Goal: Task Accomplishment & Management: Complete application form

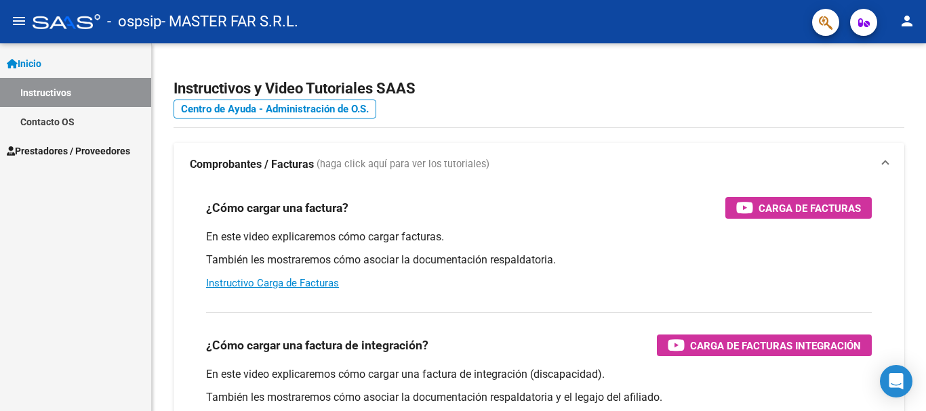
click at [68, 153] on span "Prestadores / Proveedores" at bounding box center [68, 151] width 123 height 15
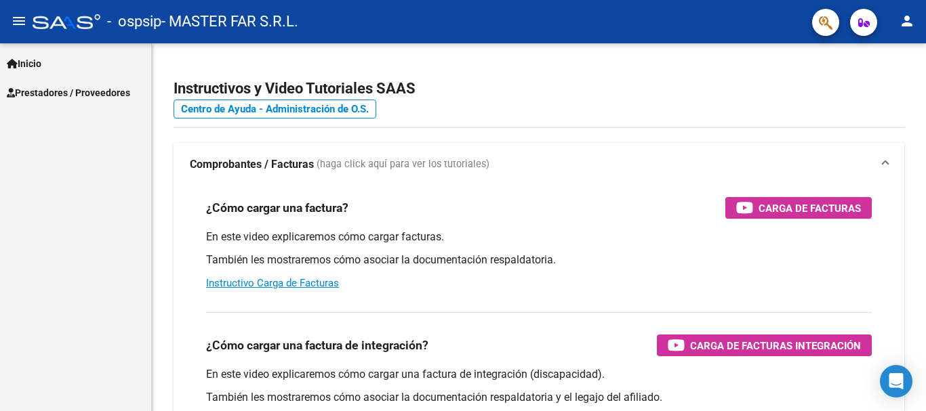
click at [130, 94] on span "Prestadores / Proveedores" at bounding box center [68, 92] width 123 height 15
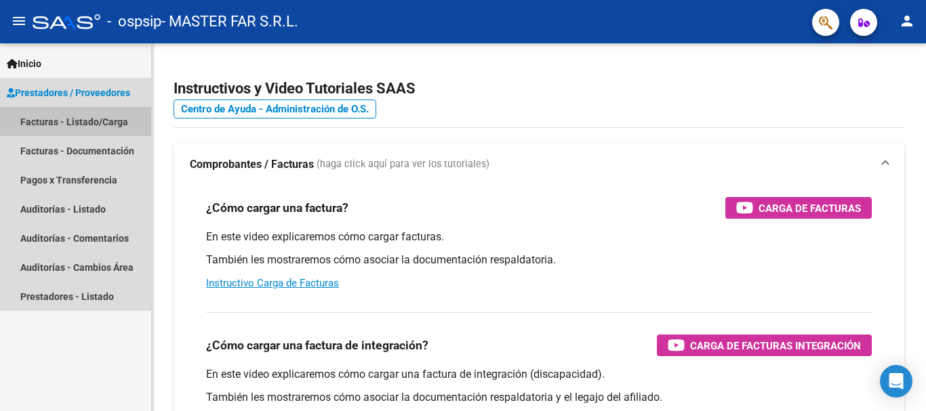
click at [92, 123] on link "Facturas - Listado/Carga" at bounding box center [75, 121] width 151 height 29
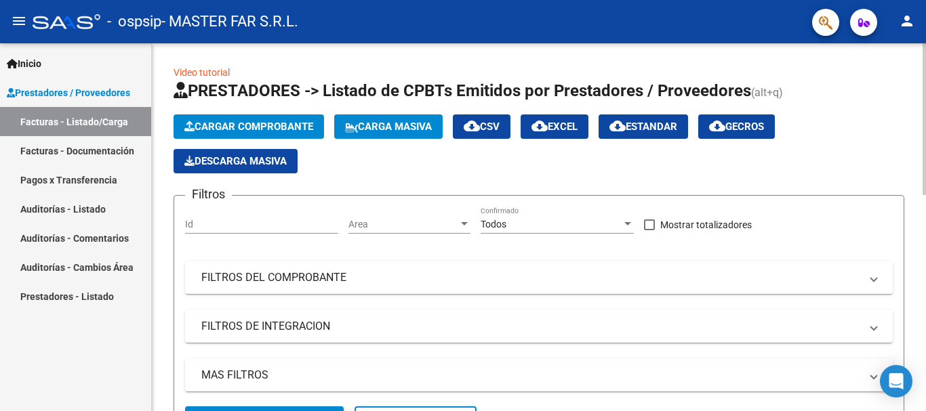
click at [249, 134] on button "Cargar Comprobante" at bounding box center [249, 127] width 150 height 24
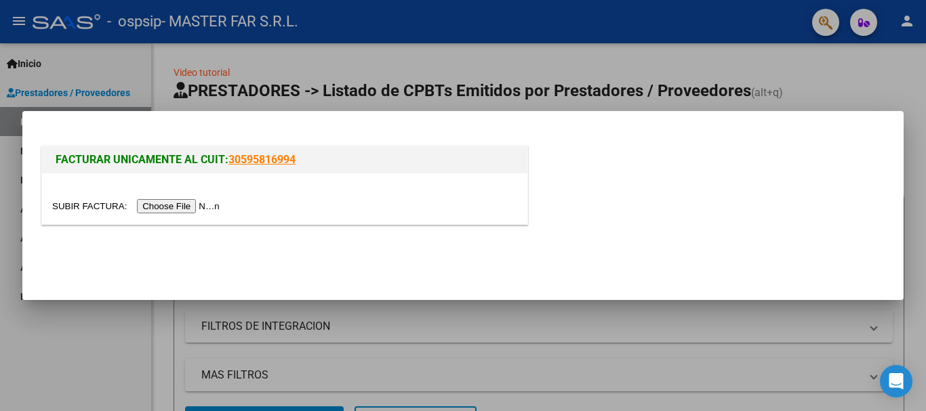
click at [195, 211] on input "file" at bounding box center [138, 206] width 172 height 14
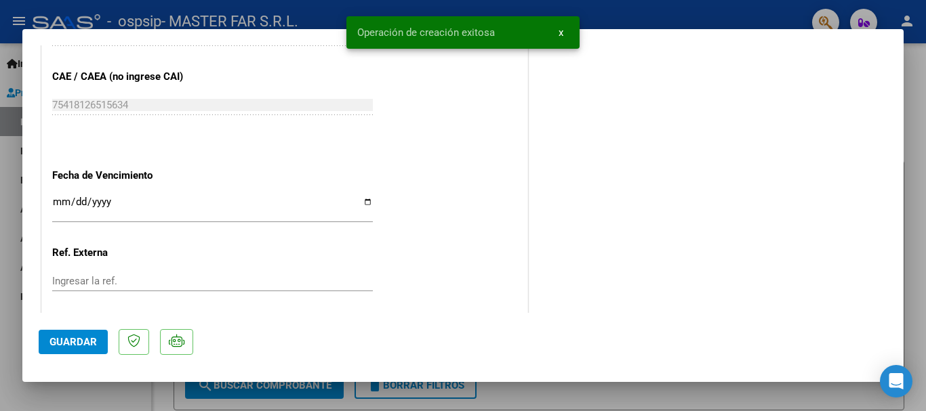
scroll to position [815, 0]
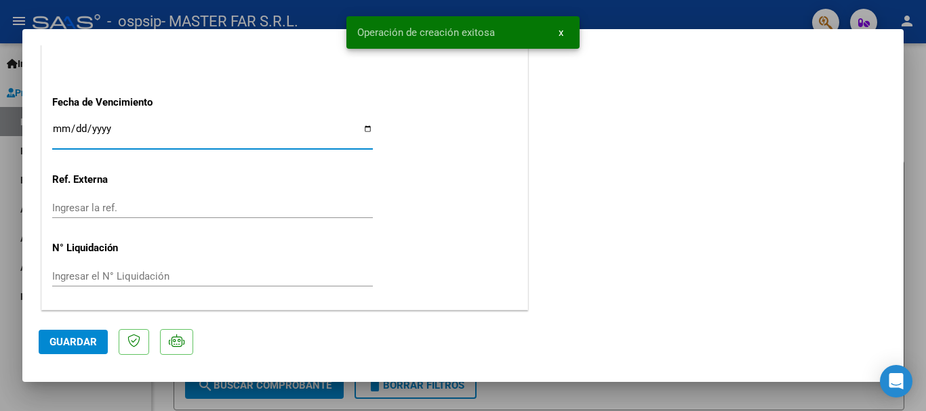
click at [110, 124] on input "Ingresar la fecha" at bounding box center [212, 134] width 321 height 22
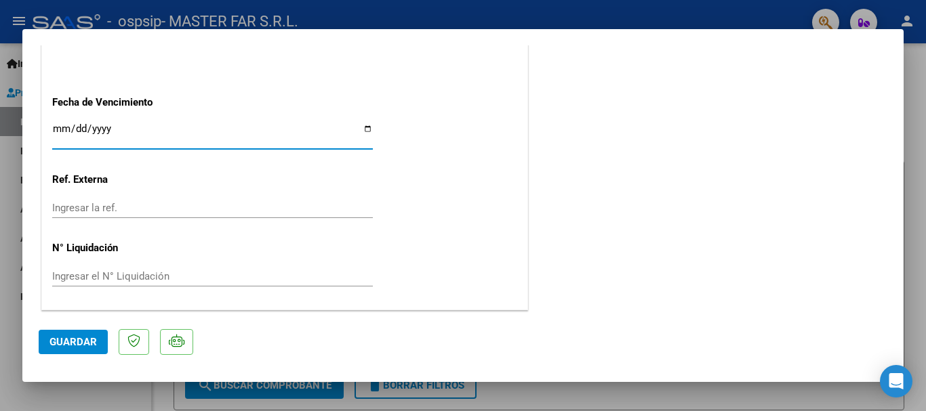
click at [136, 129] on input "Ingresar la fecha" at bounding box center [212, 134] width 321 height 22
click at [136, 180] on p "Ref. Externa" at bounding box center [122, 180] width 140 height 16
click at [84, 140] on input "Ingresar la fecha" at bounding box center [212, 134] width 321 height 22
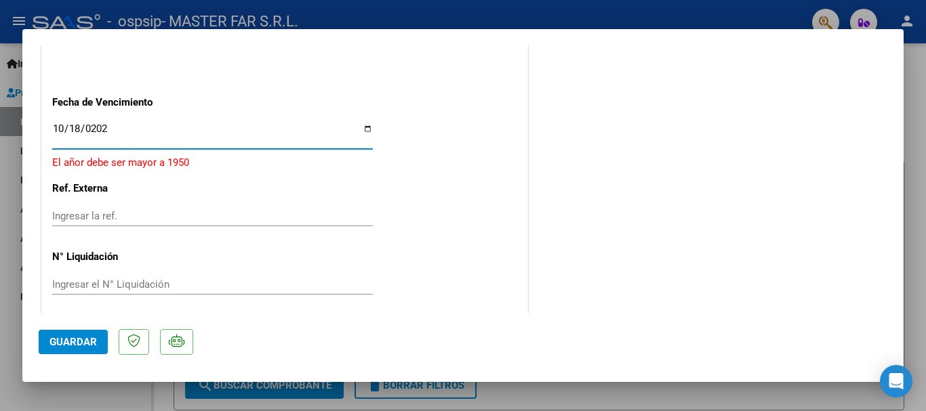
type input "[DATE]"
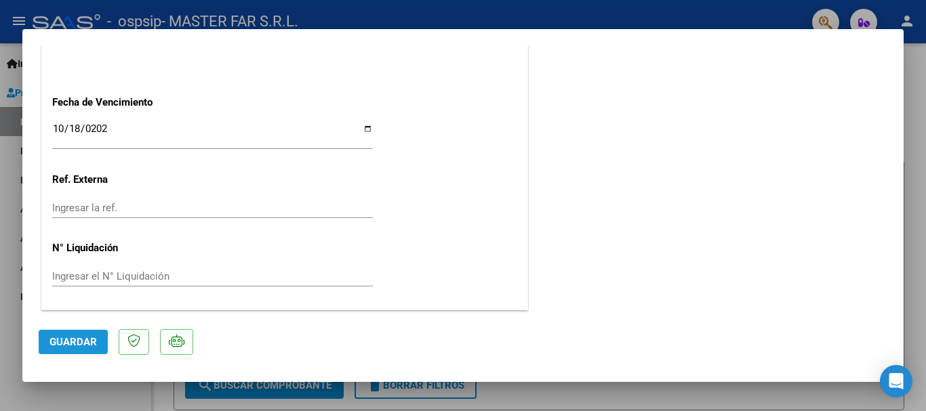
click at [73, 334] on button "Guardar" at bounding box center [73, 342] width 69 height 24
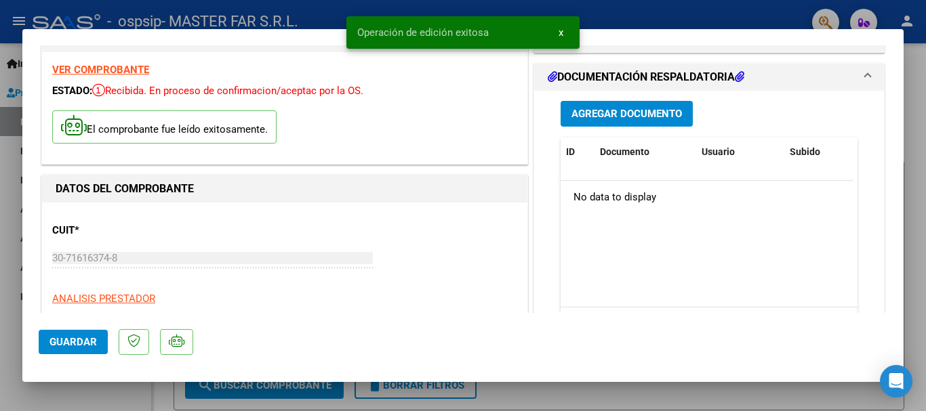
scroll to position [2, 0]
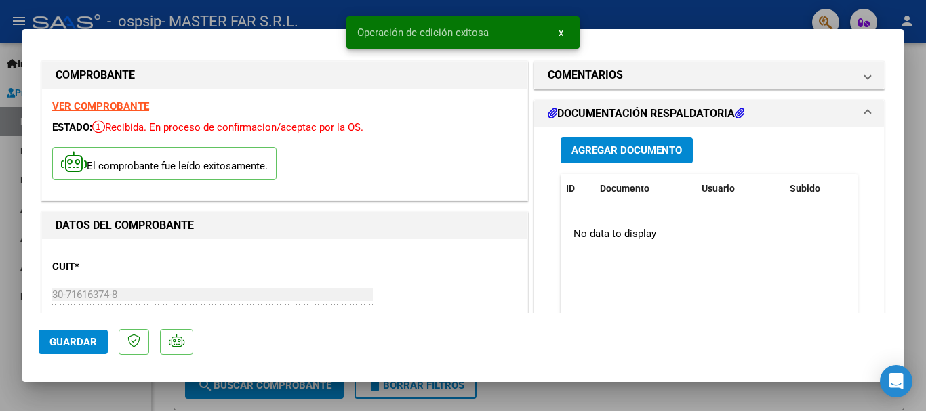
click at [662, 153] on span "Agregar Documento" at bounding box center [626, 151] width 110 height 12
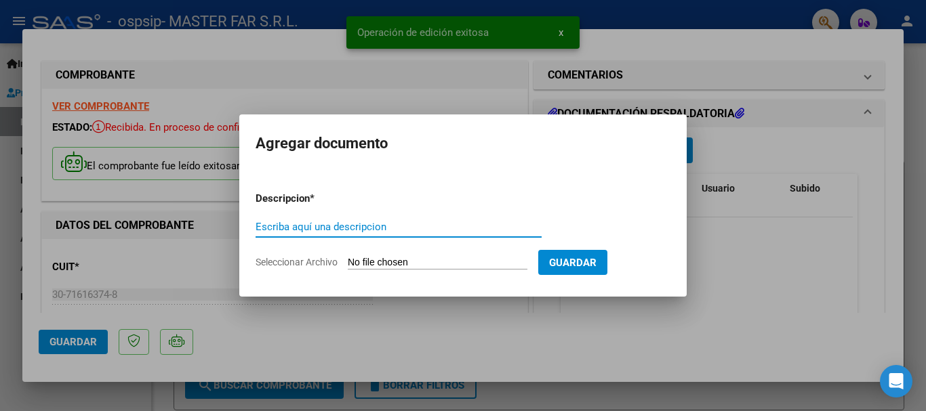
click at [355, 228] on input "Escriba aquí una descripcion" at bounding box center [399, 227] width 286 height 12
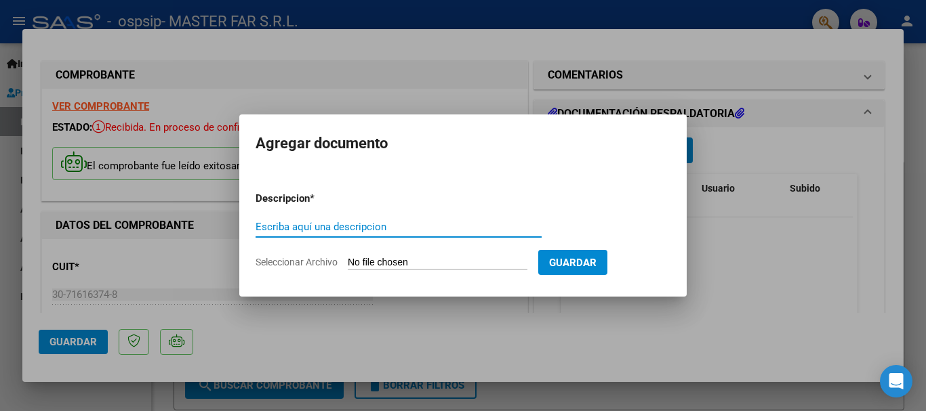
paste input "EXPEDIENTE FC-174-SEGURIDAD"
type input "EXPEDIENTE FC-174-SEGURIDAD"
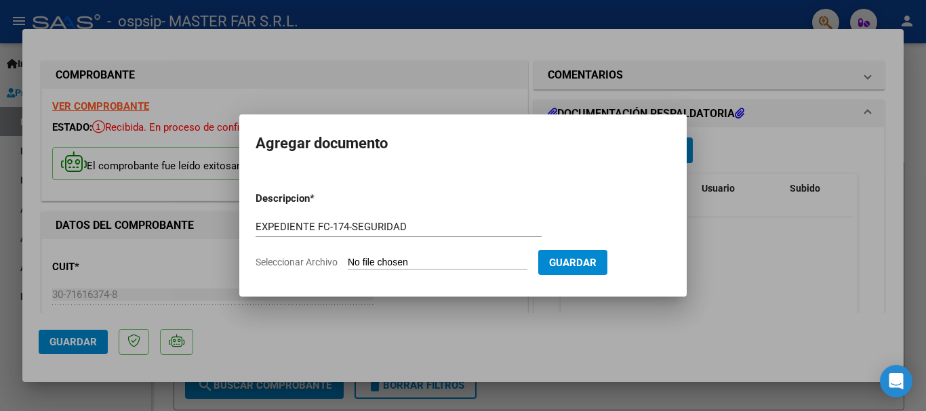
click at [420, 262] on input "Seleccionar Archivo" at bounding box center [438, 263] width 180 height 13
type input "C:\fakepath\EXPEDIENTE FC-174-SEGURIDAD.pdf"
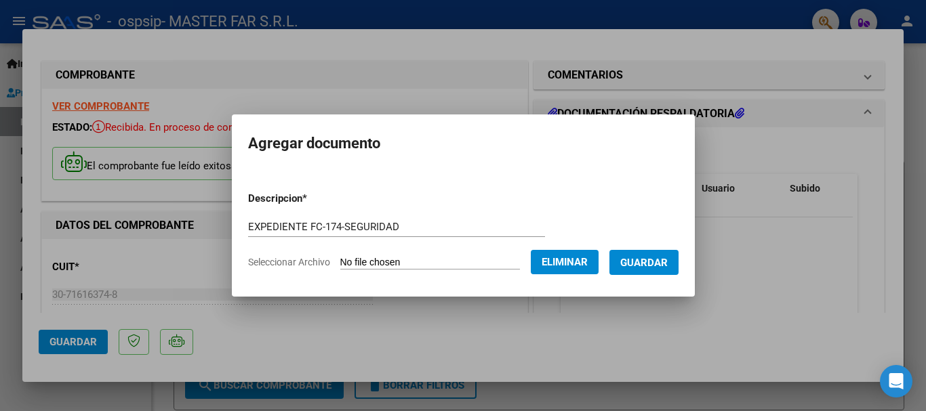
click at [647, 255] on button "Guardar" at bounding box center [643, 262] width 69 height 25
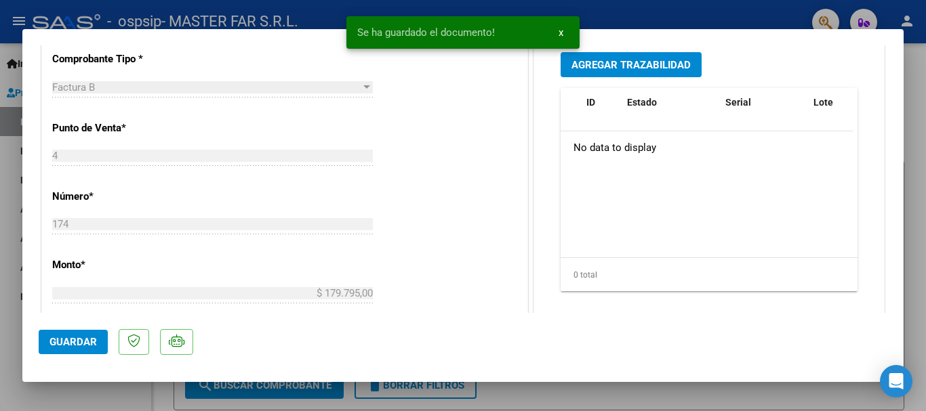
scroll to position [341, 0]
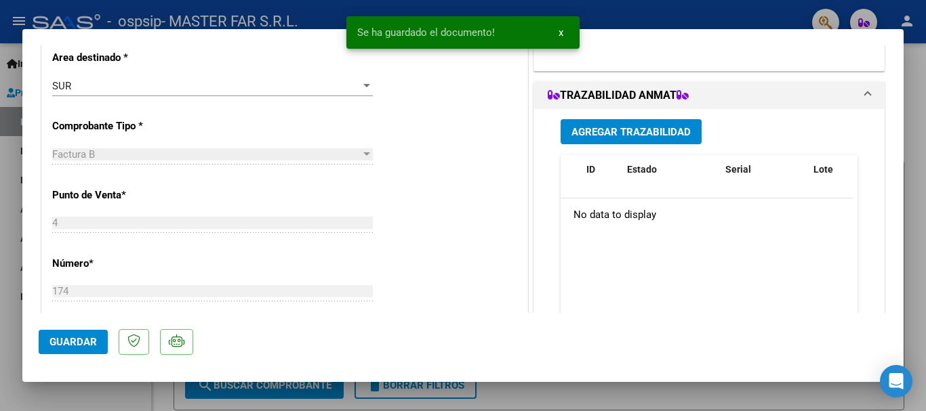
click at [628, 137] on span "Agregar Trazabilidad" at bounding box center [630, 132] width 119 height 12
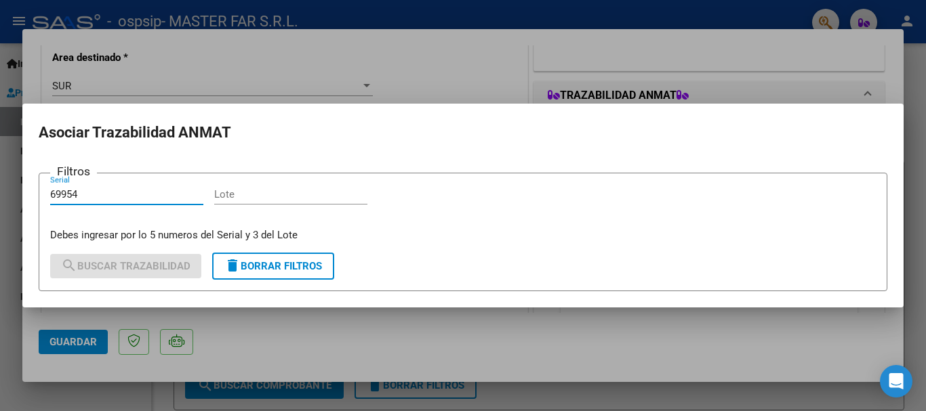
type input "69954"
click at [245, 205] on div "Lote" at bounding box center [290, 200] width 153 height 33
click at [250, 199] on input "Lote" at bounding box center [290, 194] width 153 height 12
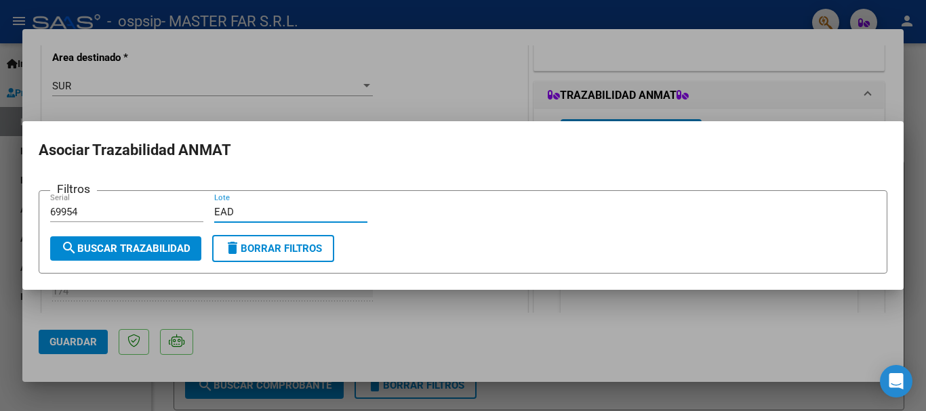
type input "EAD"
click at [178, 240] on button "search Buscar Trazabilidad" at bounding box center [125, 249] width 151 height 24
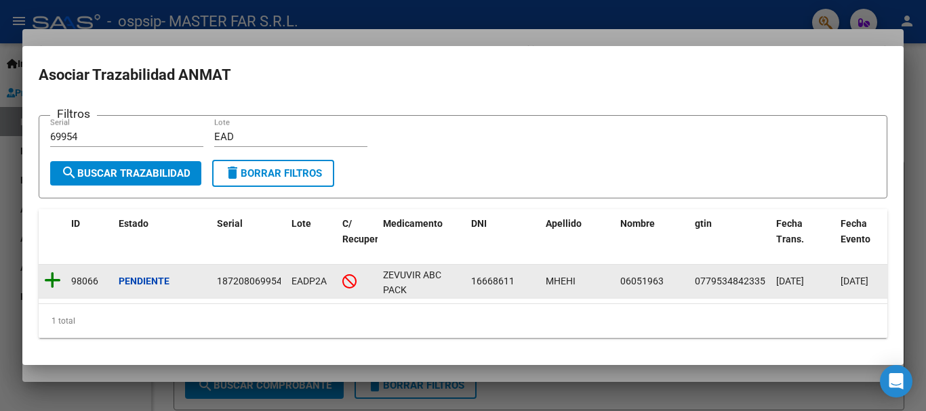
click at [54, 275] on icon at bounding box center [52, 280] width 17 height 19
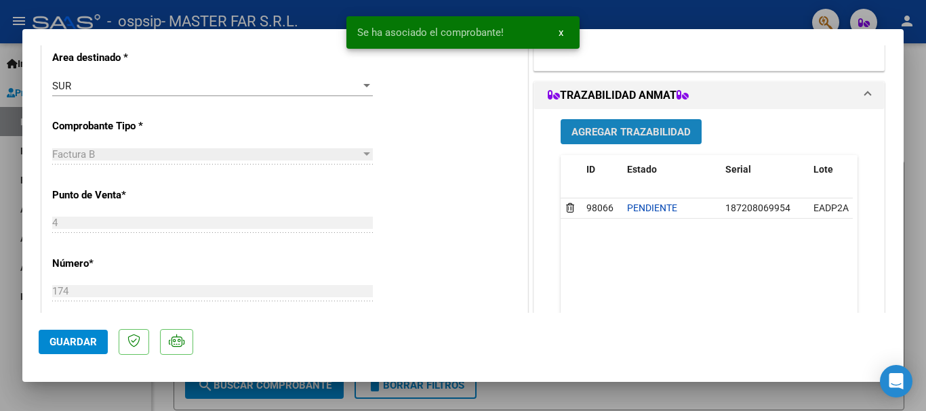
click at [614, 135] on span "Agregar Trazabilidad" at bounding box center [630, 132] width 119 height 12
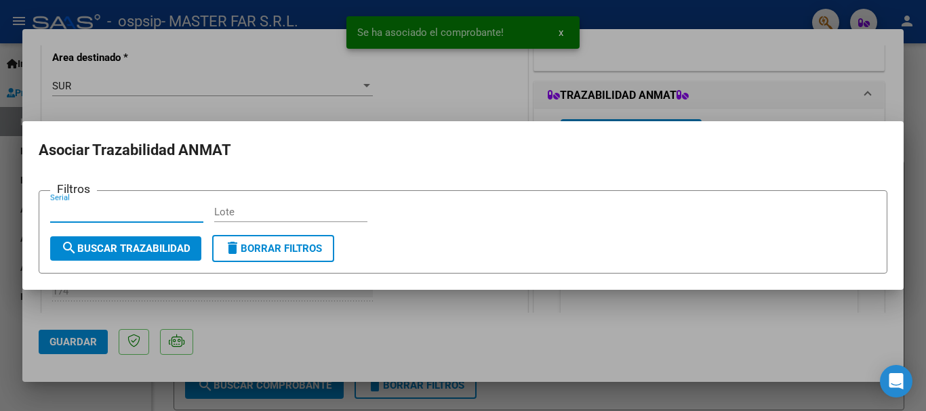
click at [150, 214] on input "Serial" at bounding box center [126, 212] width 153 height 12
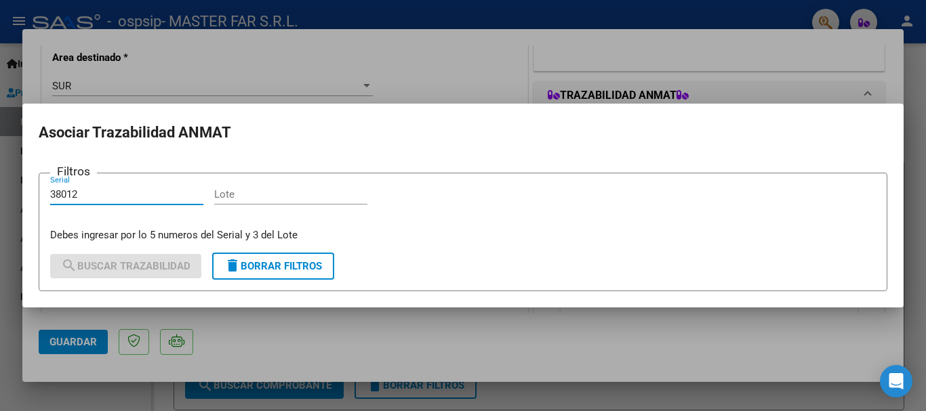
type input "38012"
click at [273, 197] on input "Lote" at bounding box center [290, 194] width 153 height 12
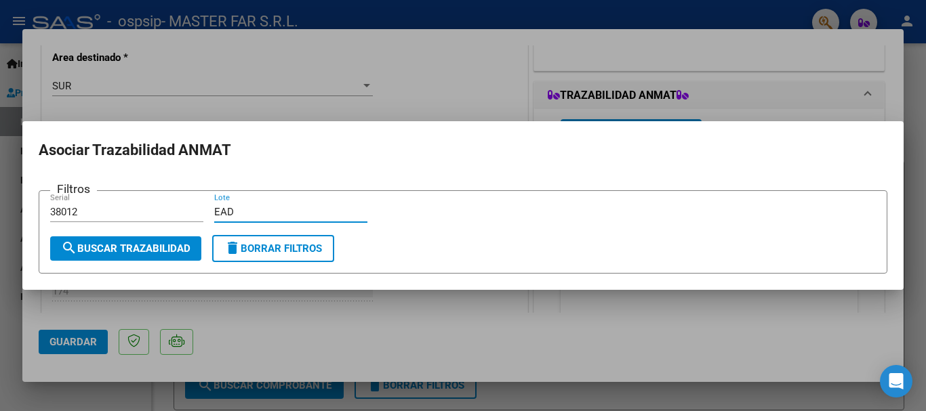
type input "EAD"
click at [134, 251] on span "search Buscar Trazabilidad" at bounding box center [125, 249] width 129 height 12
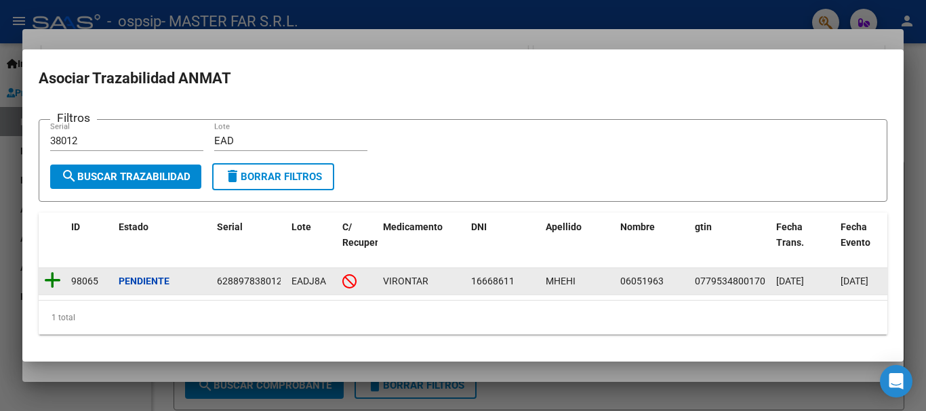
click at [54, 274] on icon at bounding box center [52, 280] width 17 height 19
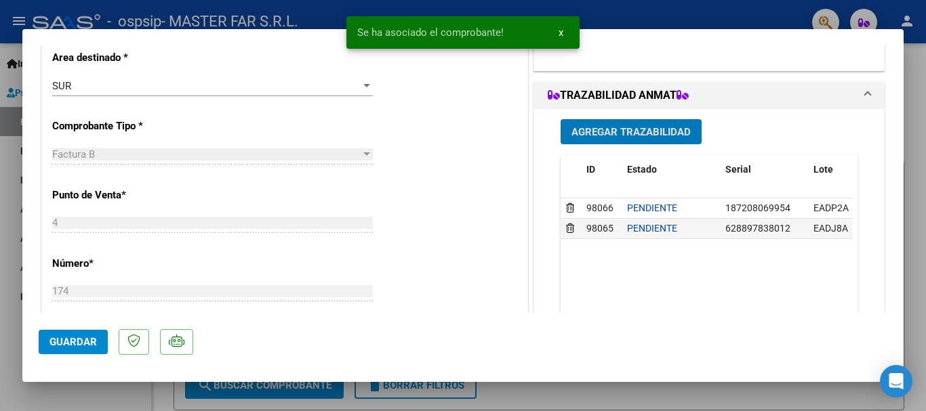
click at [73, 339] on span "Guardar" at bounding box center [72, 342] width 47 height 12
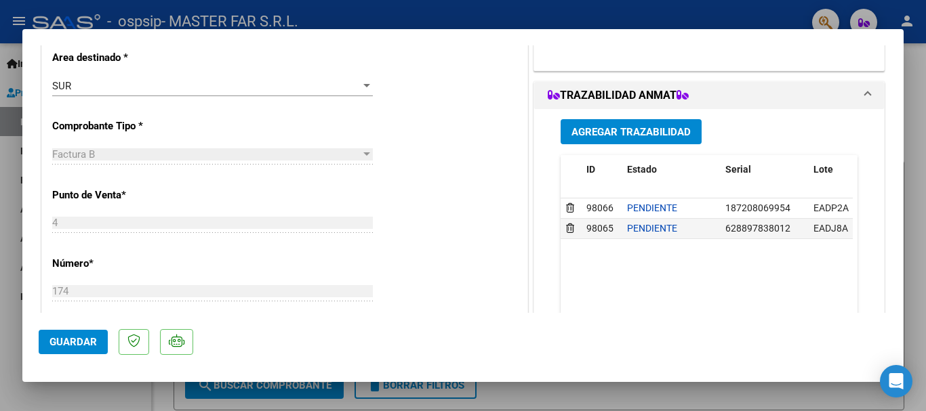
click at [911, 111] on div at bounding box center [463, 205] width 926 height 411
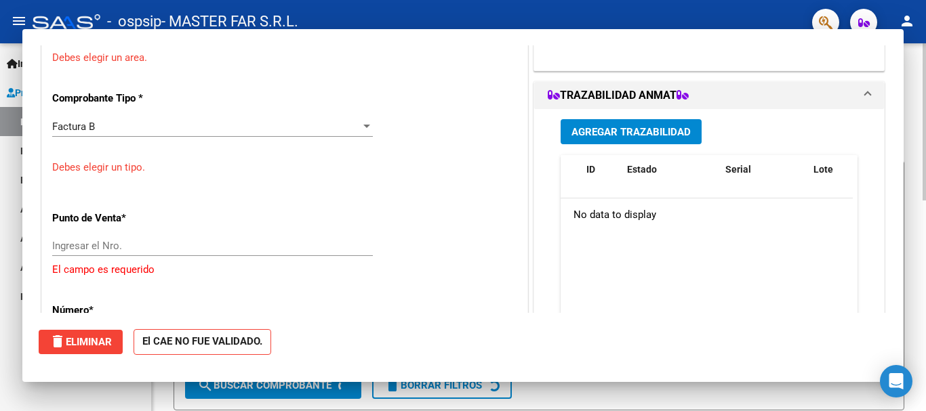
scroll to position [0, 0]
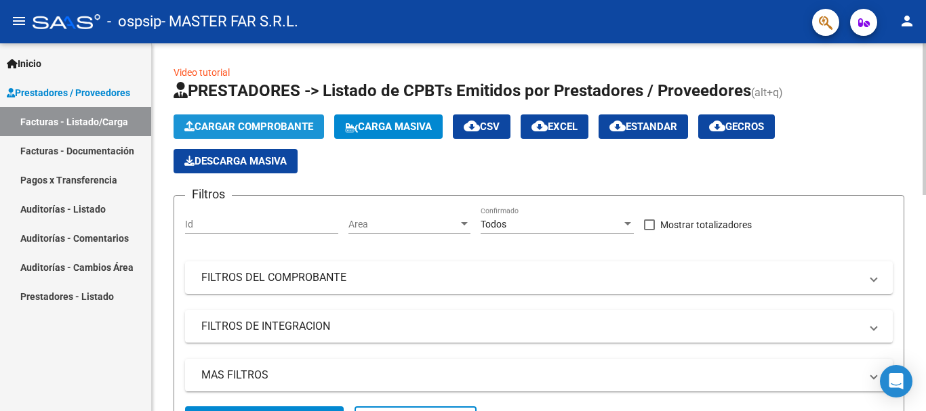
click at [223, 129] on span "Cargar Comprobante" at bounding box center [248, 127] width 129 height 12
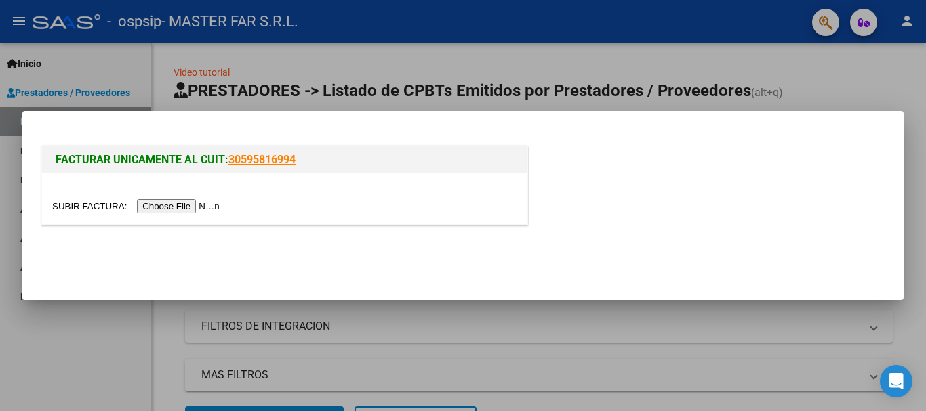
click at [212, 206] on input "file" at bounding box center [138, 206] width 172 height 14
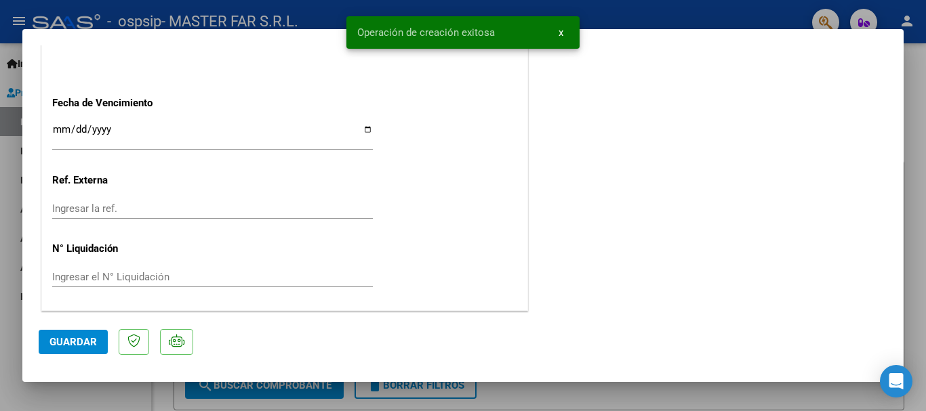
scroll to position [815, 0]
click at [253, 134] on input "Ingresar la fecha" at bounding box center [212, 134] width 321 height 22
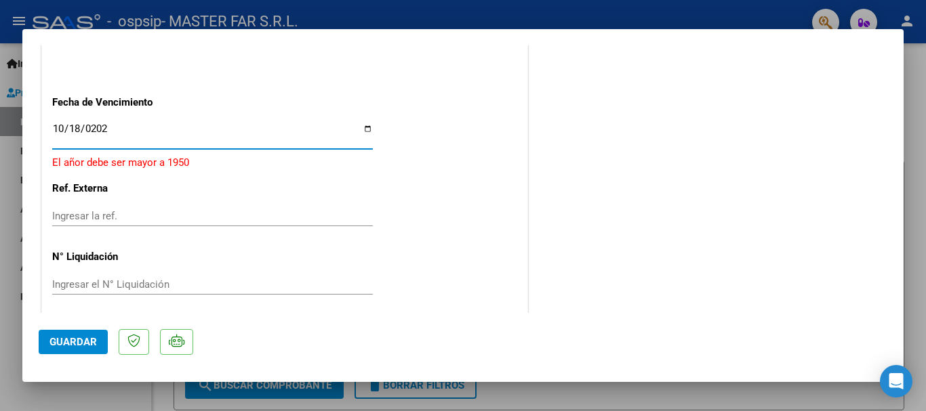
type input "[DATE]"
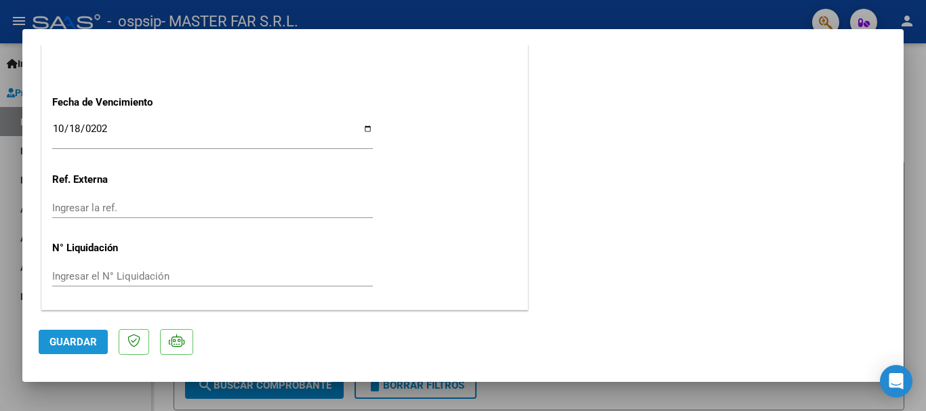
click at [94, 338] on span "Guardar" at bounding box center [72, 342] width 47 height 12
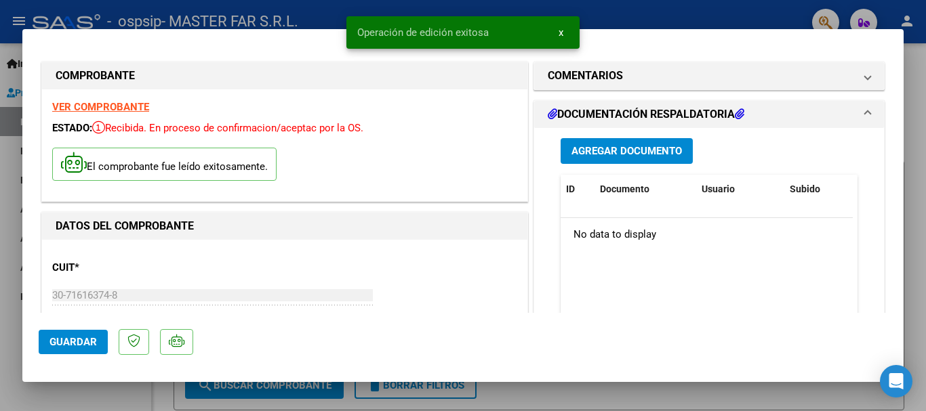
scroll to position [0, 0]
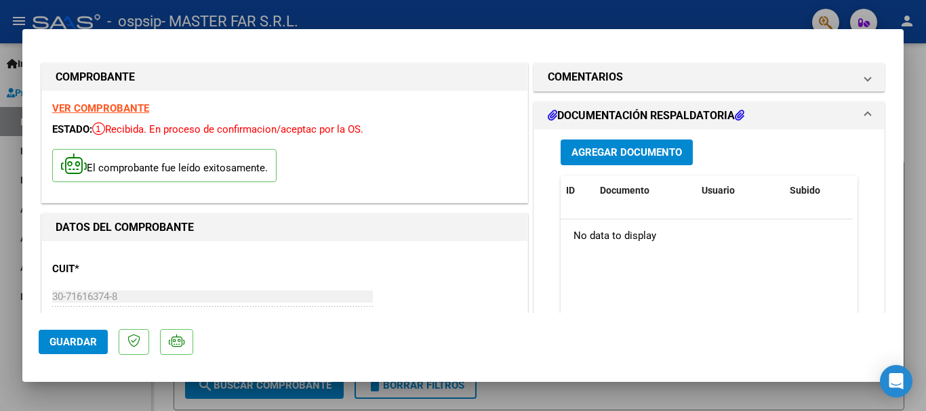
click at [650, 153] on span "Agregar Documento" at bounding box center [626, 153] width 110 height 12
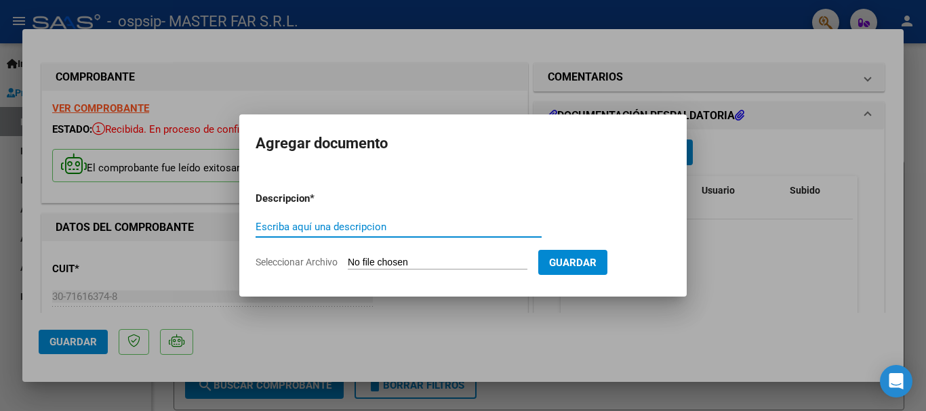
click at [454, 228] on input "Escriba aquí una descripcion" at bounding box center [399, 227] width 286 height 12
paste input "EXPEDIENTE FC-174-SEGURIDAD"
type input "EXPEDIENTE FC-174-SEGURIDAD"
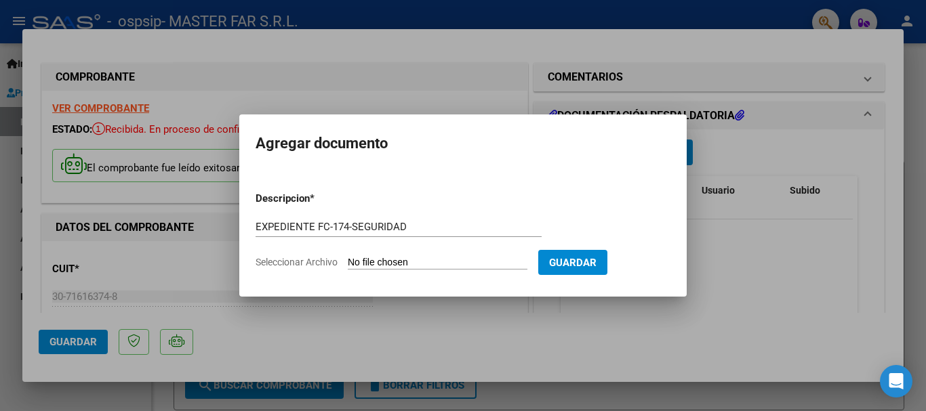
click at [456, 264] on input "Seleccionar Archivo" at bounding box center [438, 263] width 180 height 13
type input "C:\fakepath\EXPEDIENTE FC-175-SEGURIDAD.pdf"
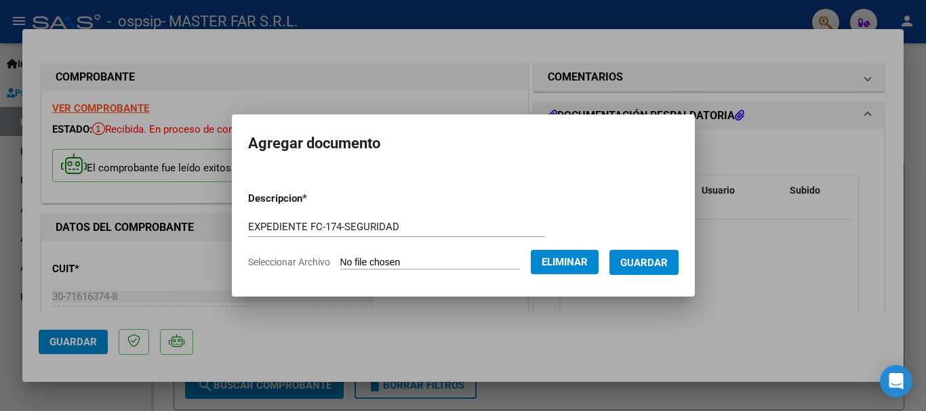
click at [330, 225] on input "EXPEDIENTE FC-174-SEGURIDAD" at bounding box center [396, 227] width 297 height 12
type input "EXPEDIENTE FC-175-SEGURIDAD"
click at [659, 259] on span "Guardar" at bounding box center [643, 263] width 47 height 12
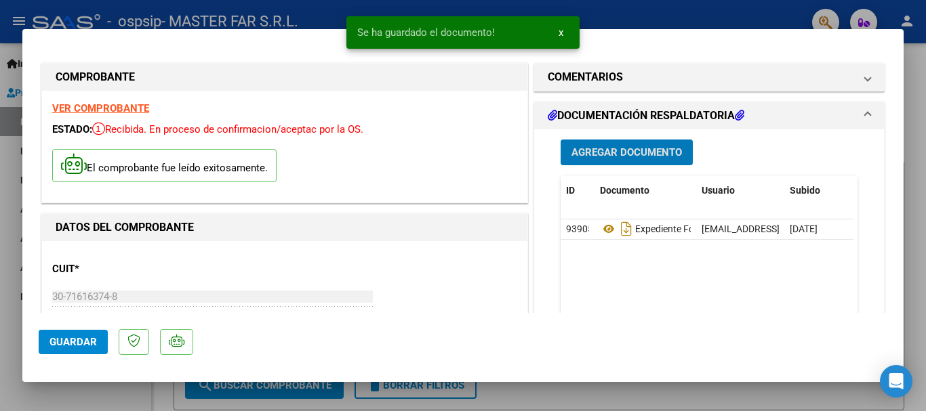
scroll to position [339, 0]
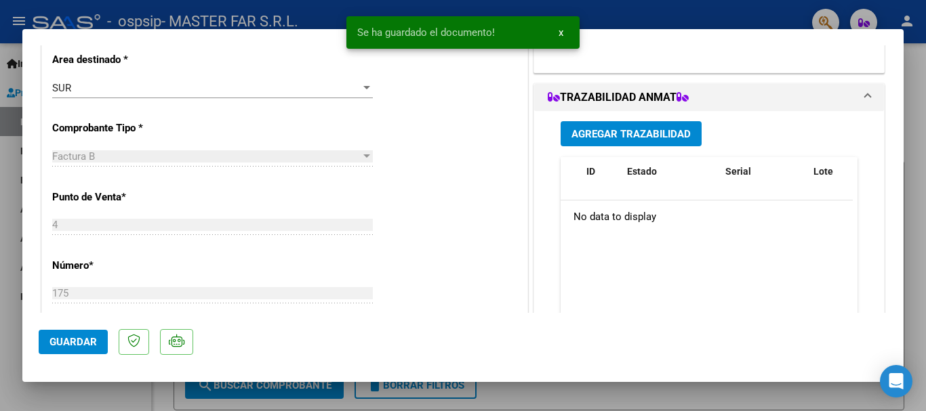
click at [628, 138] on span "Agregar Trazabilidad" at bounding box center [630, 134] width 119 height 12
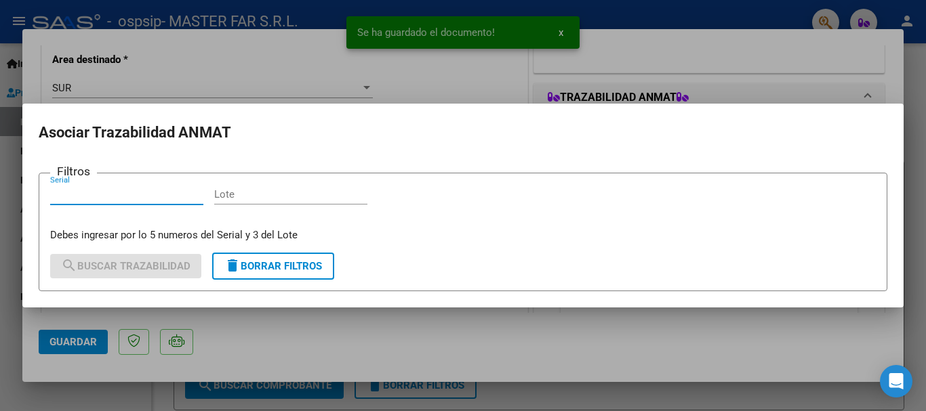
click at [119, 201] on div "Serial" at bounding box center [126, 194] width 153 height 20
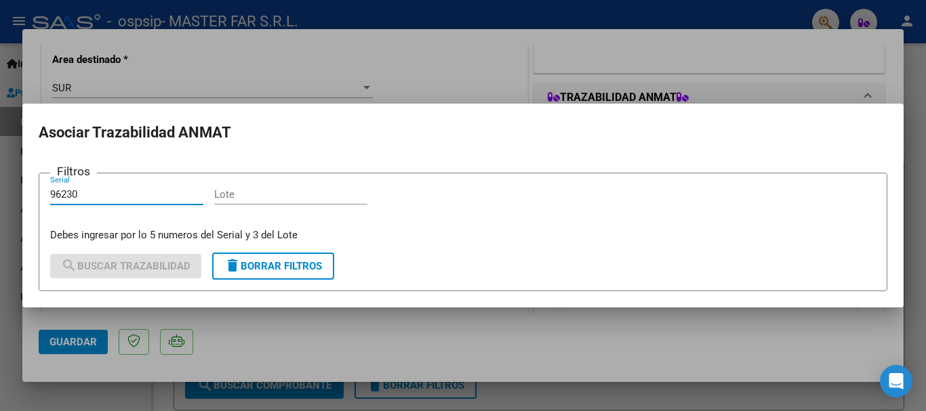
type input "96230"
click at [249, 195] on input "Lote" at bounding box center [290, 194] width 153 height 12
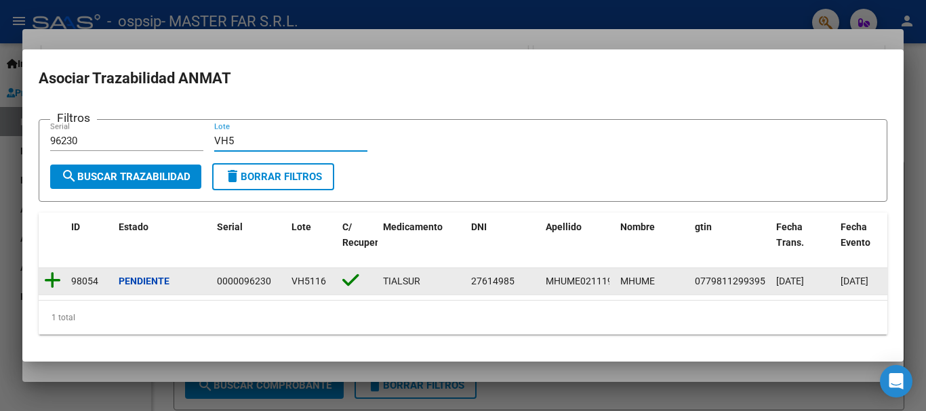
type input "VH5"
click at [57, 273] on icon at bounding box center [52, 280] width 17 height 19
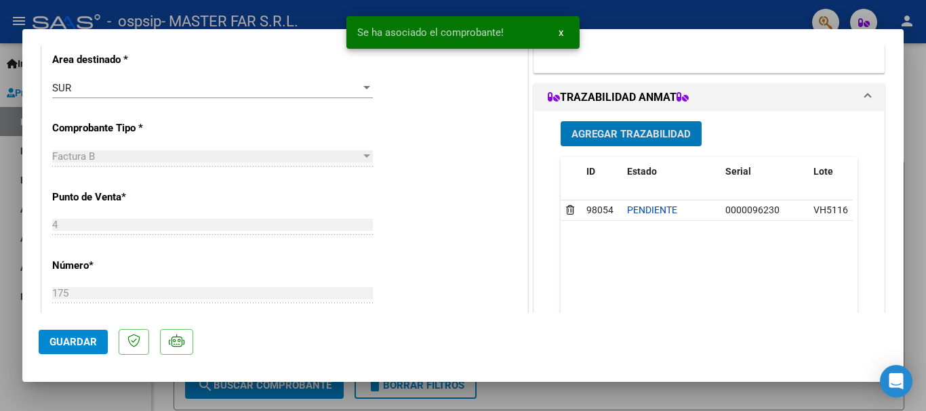
click at [607, 132] on span "Agregar Trazabilidad" at bounding box center [630, 134] width 119 height 12
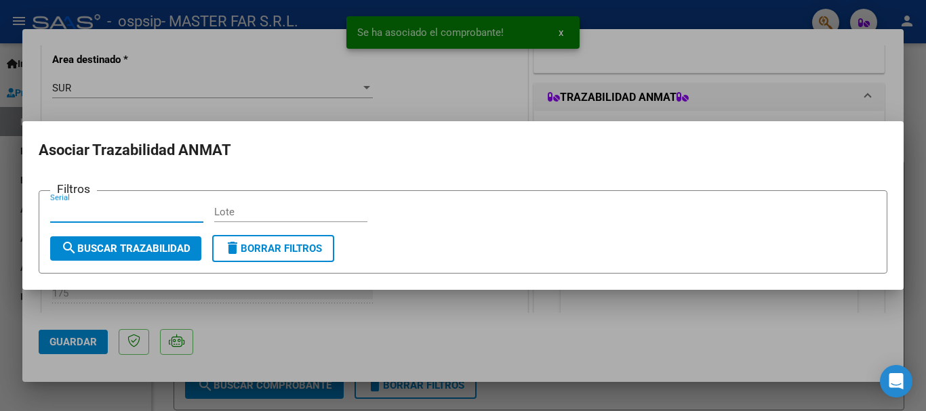
click at [165, 214] on input "Serial" at bounding box center [126, 212] width 153 height 12
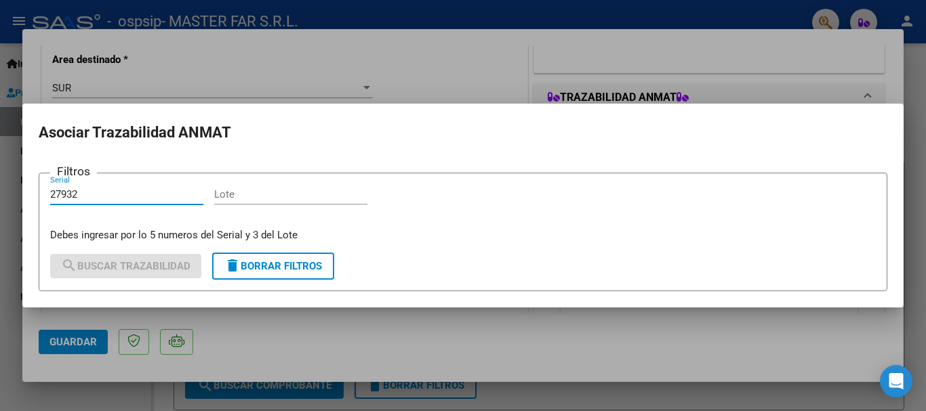
type input "27932"
click at [334, 189] on input "Lote" at bounding box center [290, 194] width 153 height 12
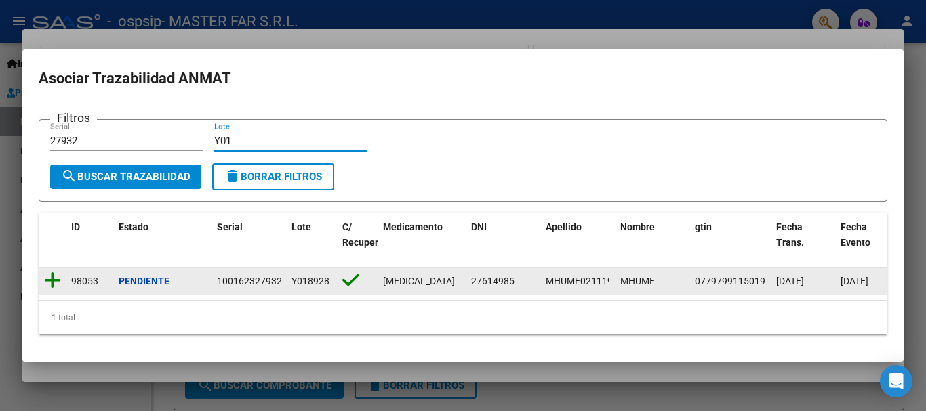
type input "Y01"
click at [47, 275] on icon at bounding box center [52, 280] width 17 height 19
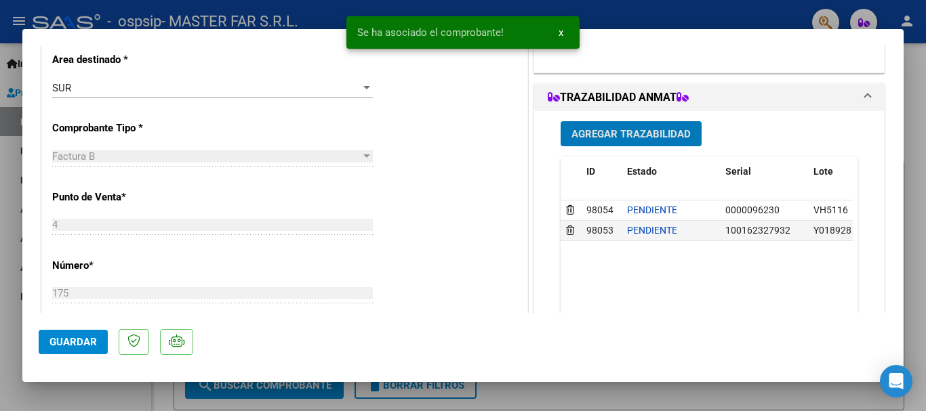
click at [70, 339] on span "Guardar" at bounding box center [72, 342] width 47 height 12
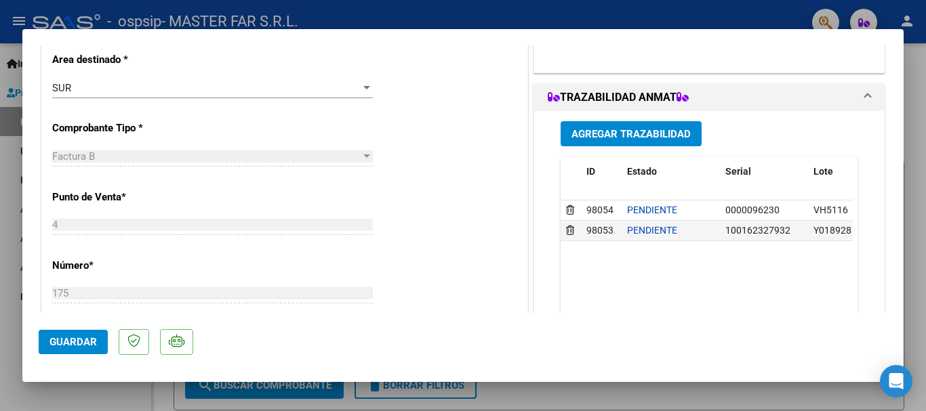
click at [70, 339] on span "Guardar" at bounding box center [72, 342] width 47 height 12
